Goal: Transaction & Acquisition: Purchase product/service

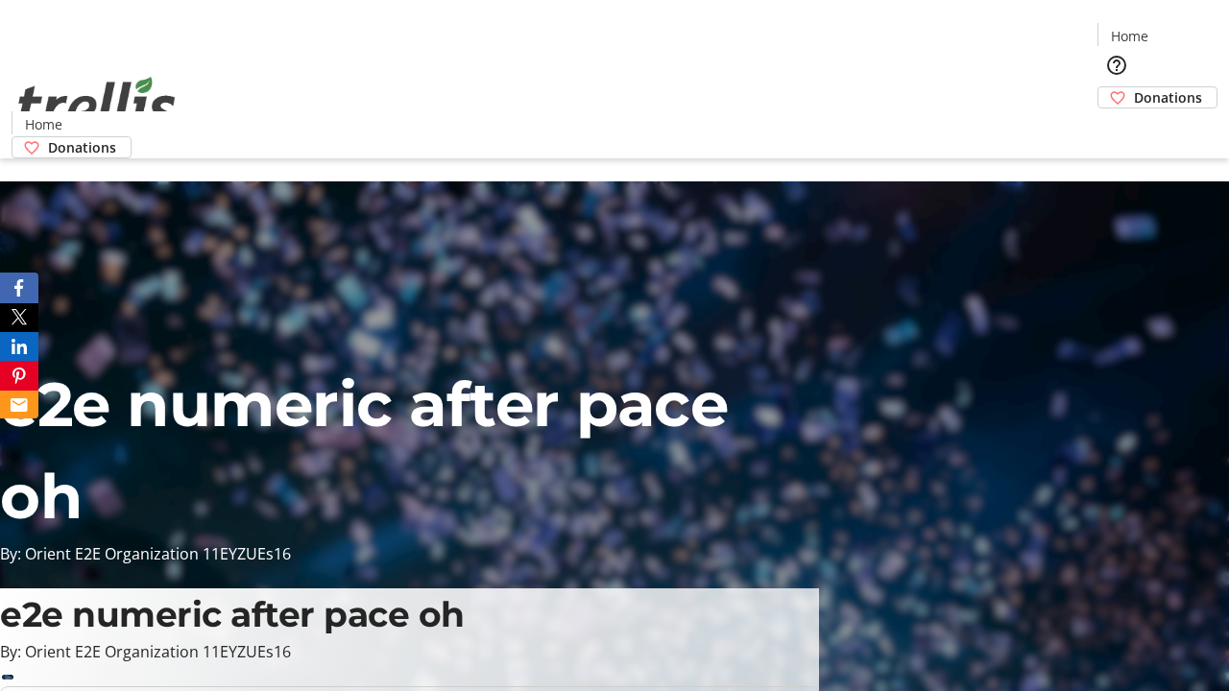
click at [1134, 87] on span "Donations" at bounding box center [1168, 97] width 68 height 20
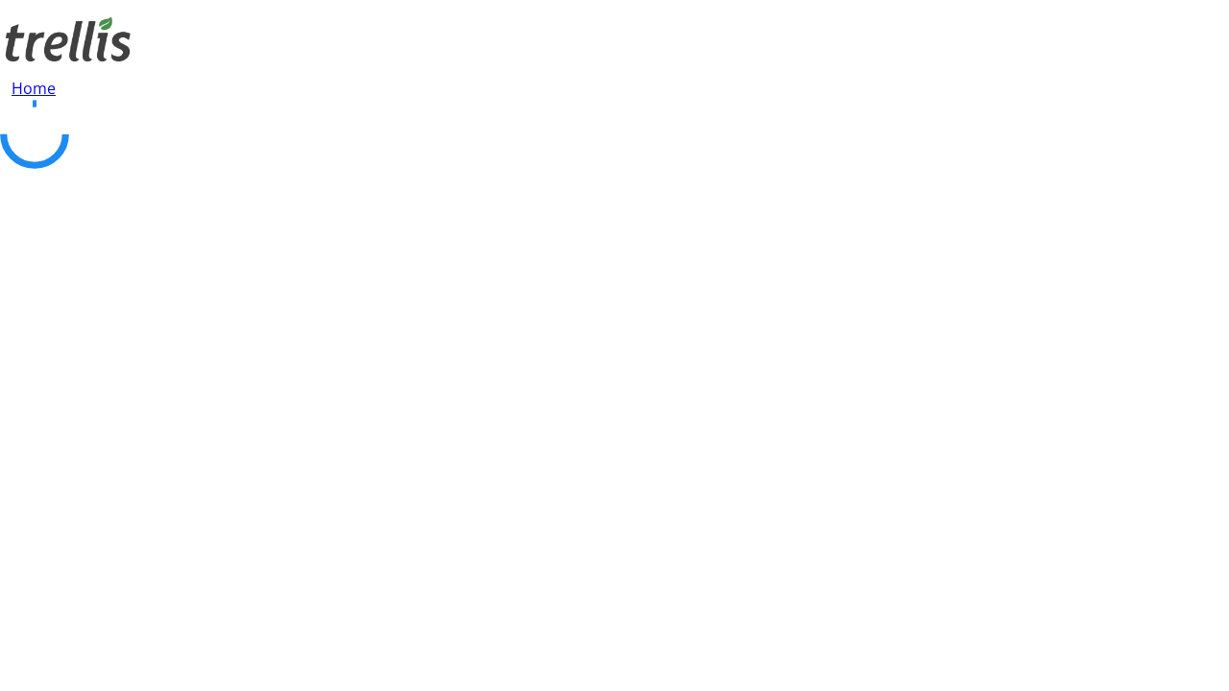
select select "CA"
